Goal: Task Accomplishment & Management: Use online tool/utility

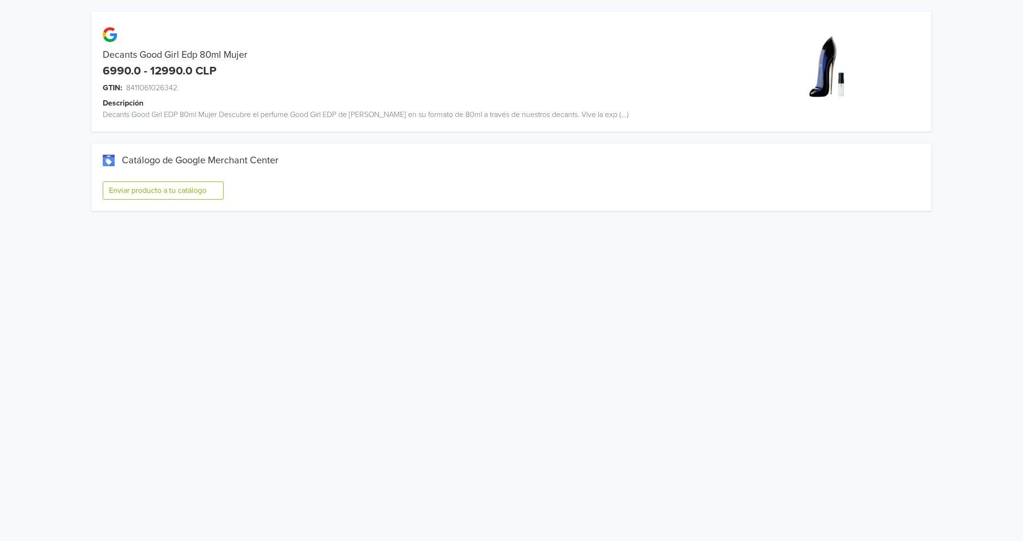
click at [182, 193] on button "Enviar producto a tu catálogo" at bounding box center [163, 191] width 121 height 18
click at [178, 189] on button "Enviar producto a tu catálogo" at bounding box center [163, 191] width 121 height 18
click at [151, 185] on button "Enviar producto a tu catálogo" at bounding box center [163, 191] width 121 height 18
